Goal: Task Accomplishment & Management: Use online tool/utility

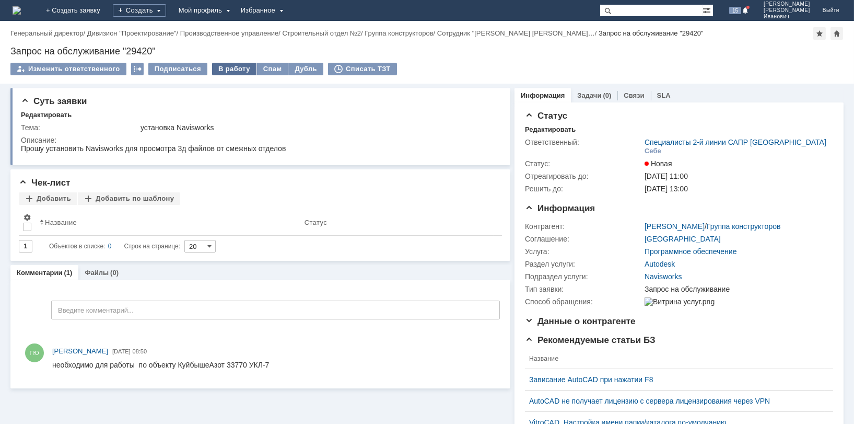
click at [229, 68] on div "В работу" at bounding box center [234, 69] width 44 height 13
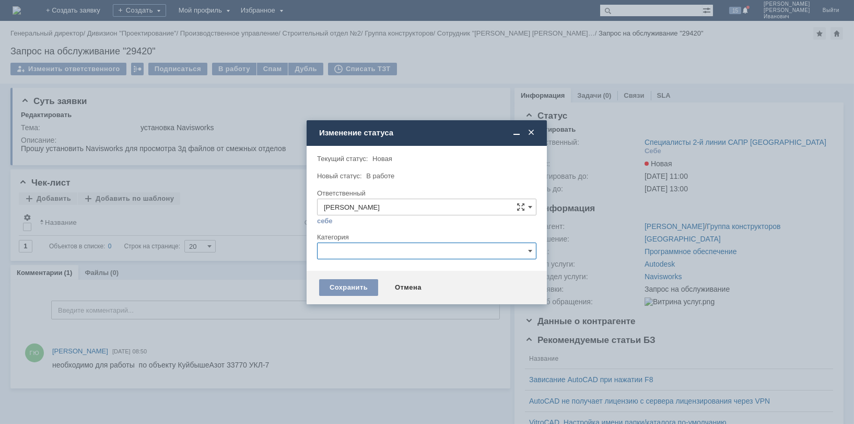
click at [533, 246] on input "text" at bounding box center [426, 250] width 219 height 17
click at [379, 335] on span "Autodesk Navisworks" at bounding box center [427, 337] width 206 height 8
type input "Autodesk Navisworks"
click at [348, 284] on div "Сохранить" at bounding box center [348, 287] width 59 height 17
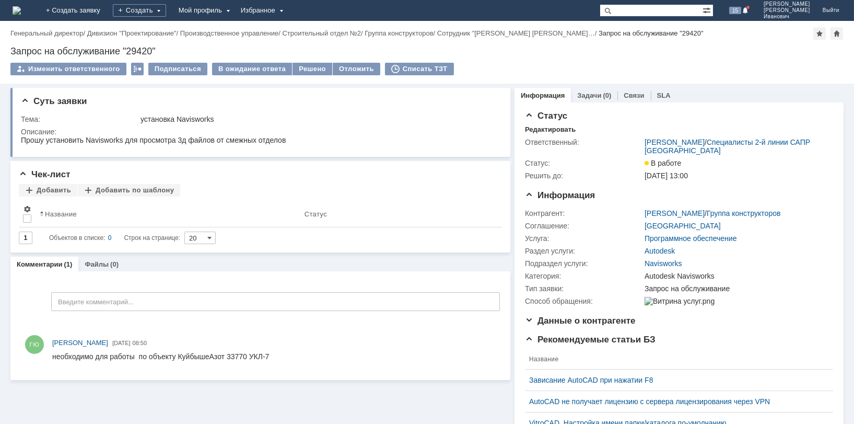
scroll to position [0, 0]
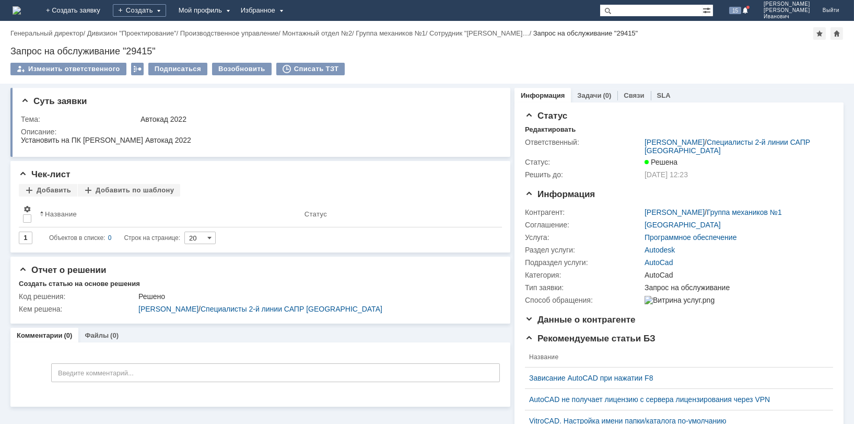
click at [725, 60] on div "Назад | Генеральный директор / Дивизион "Проектирование" / Производственное упр…" at bounding box center [427, 52] width 854 height 63
